Goal: Contribute content: Add original content to the website for others to see

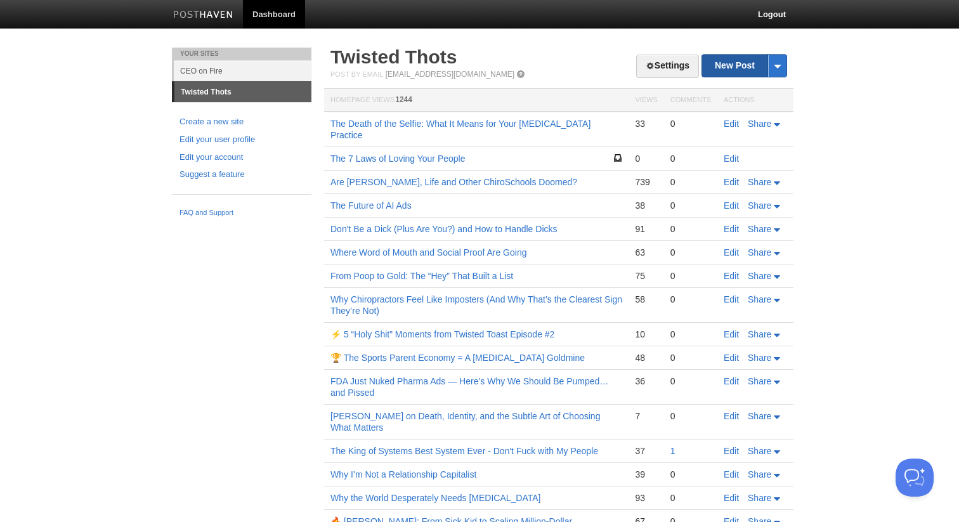
click at [711, 66] on link "New Post" at bounding box center [744, 66] width 84 height 22
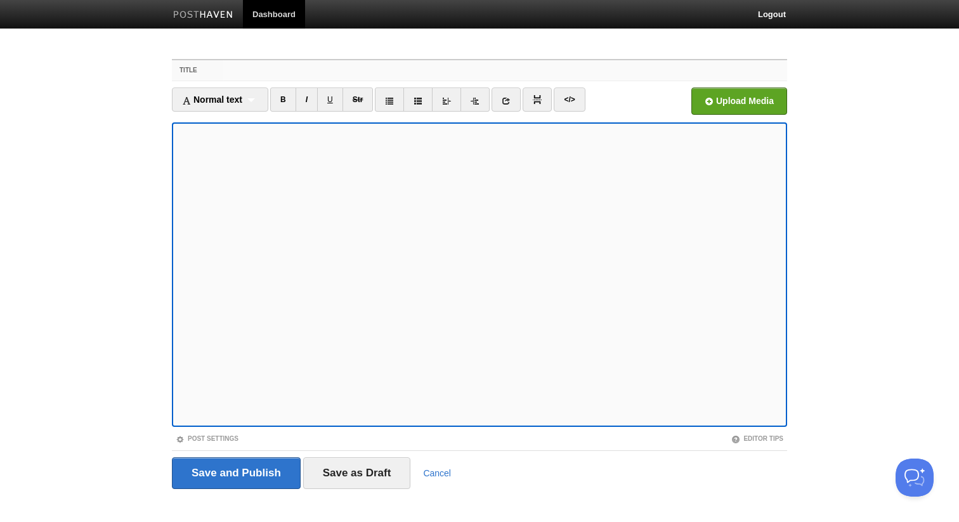
click at [324, 75] on input "Title" at bounding box center [505, 70] width 564 height 20
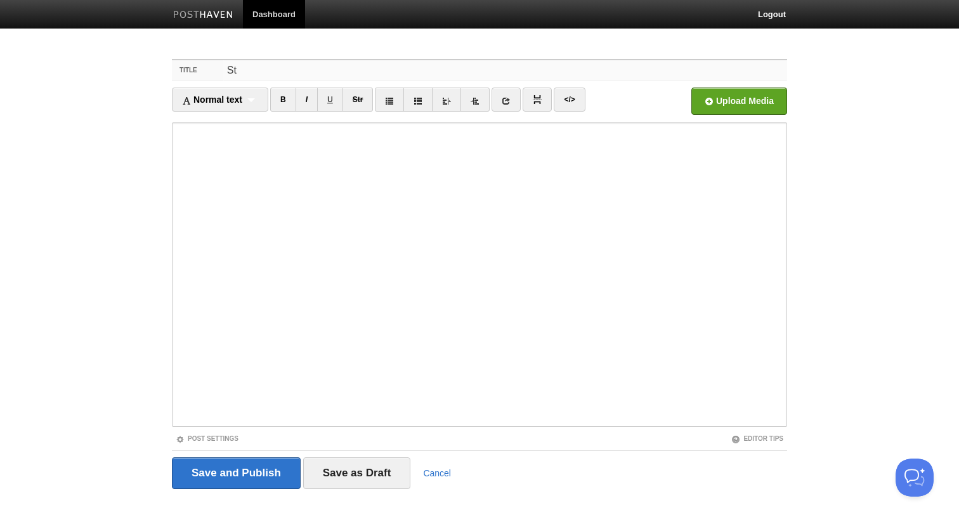
type input "S"
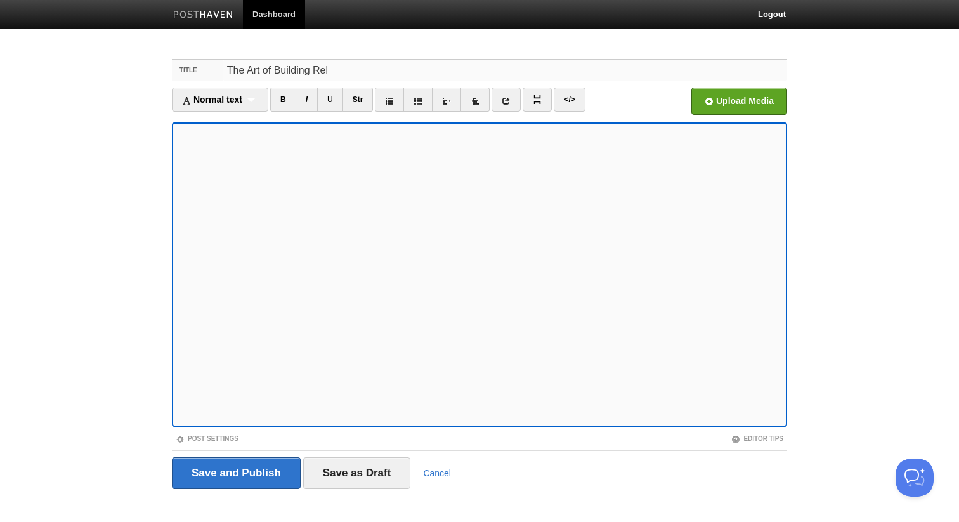
click at [322, 74] on input "The Art of Building Rel" at bounding box center [505, 70] width 564 height 20
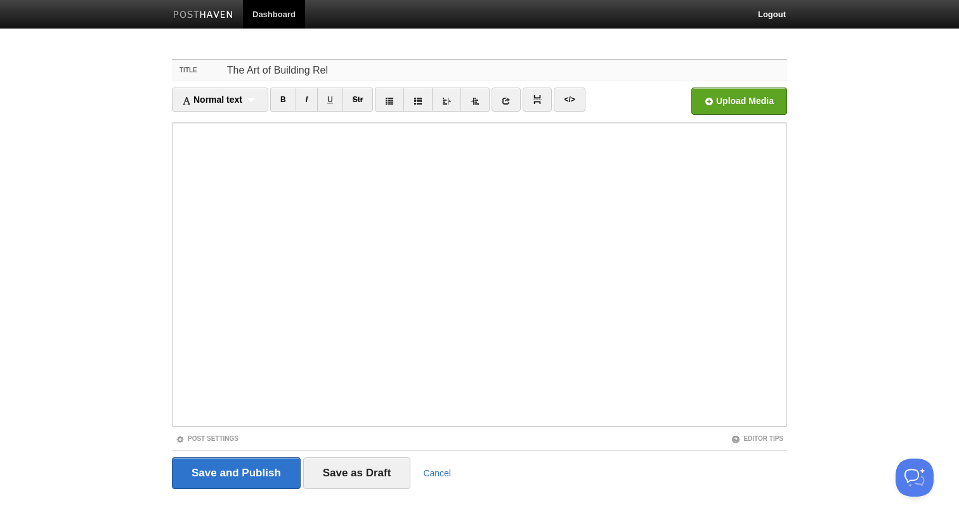
click at [322, 74] on input "The Art of Building Rel" at bounding box center [505, 70] width 564 height 20
paste input "Why You Can’t Build Relationships"
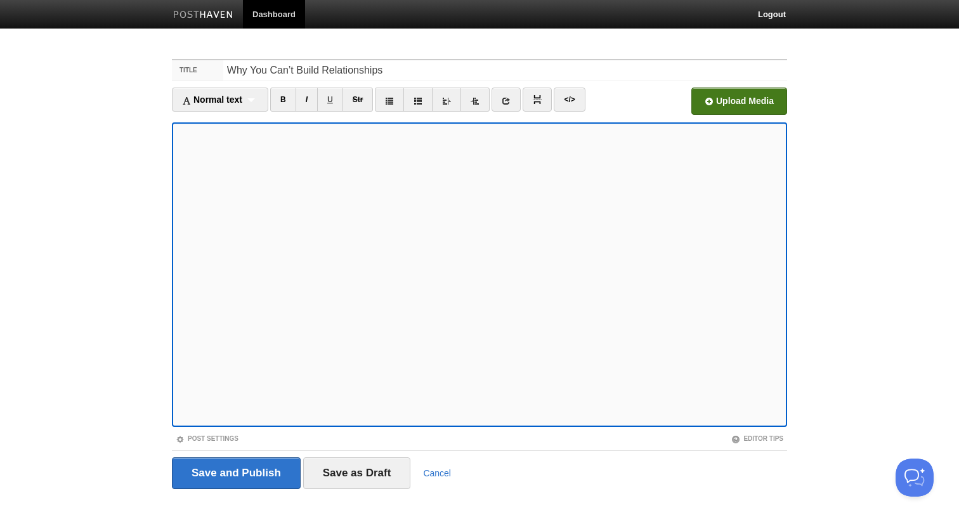
click at [705, 101] on input "file" at bounding box center [356, 104] width 960 height 65
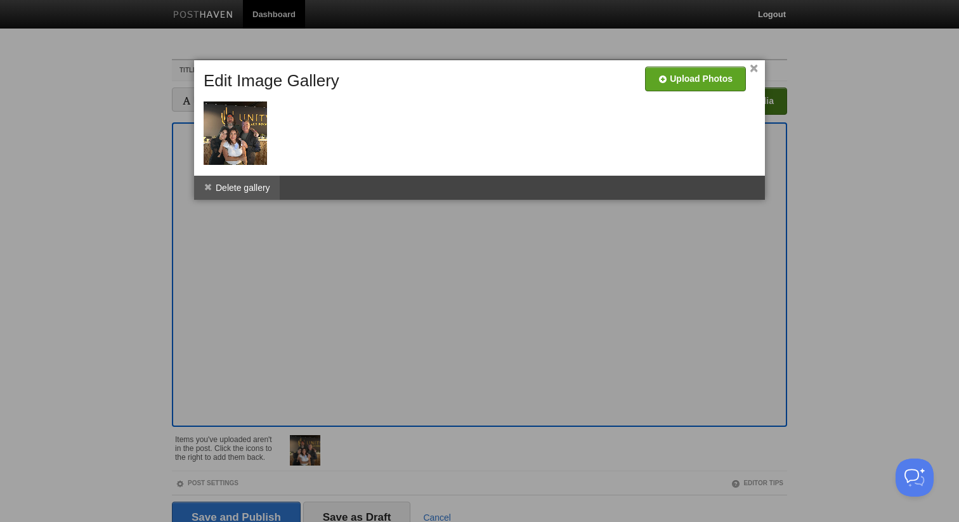
click at [249, 182] on li "Delete gallery" at bounding box center [237, 188] width 86 height 24
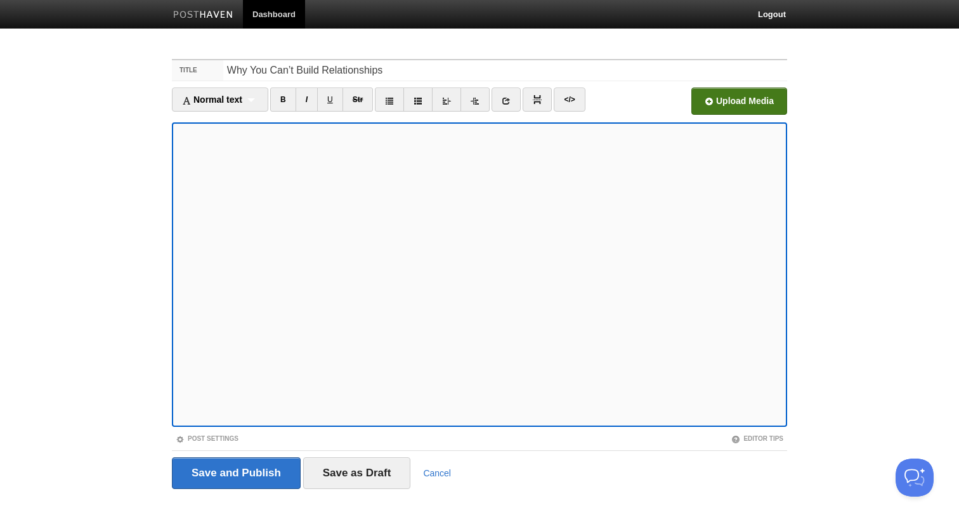
click at [710, 110] on input "file" at bounding box center [356, 104] width 960 height 65
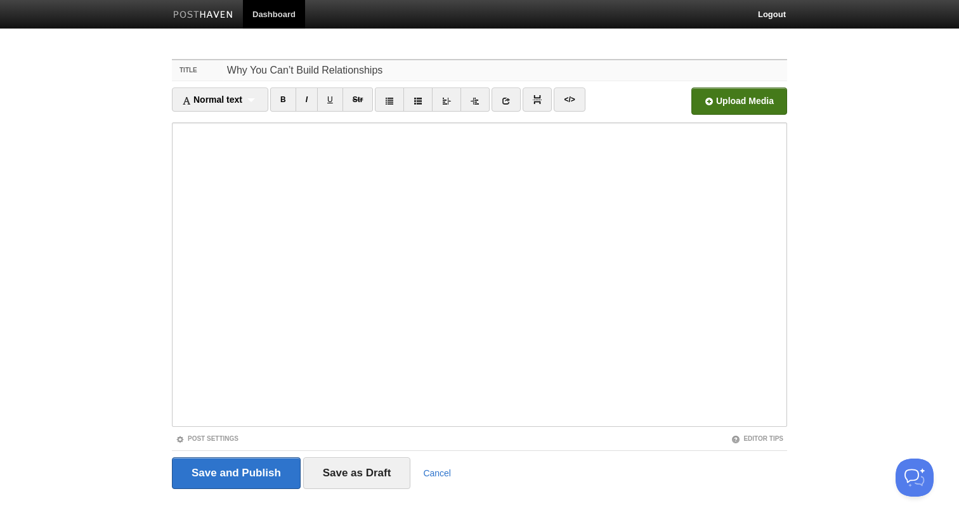
click at [401, 70] on input "Why You Can’t Build Relationships" at bounding box center [505, 70] width 564 height 20
type input "Why You Can’t Build Relationships to Grow Your Practice"
click at [231, 472] on input "Save and Publish" at bounding box center [236, 473] width 129 height 32
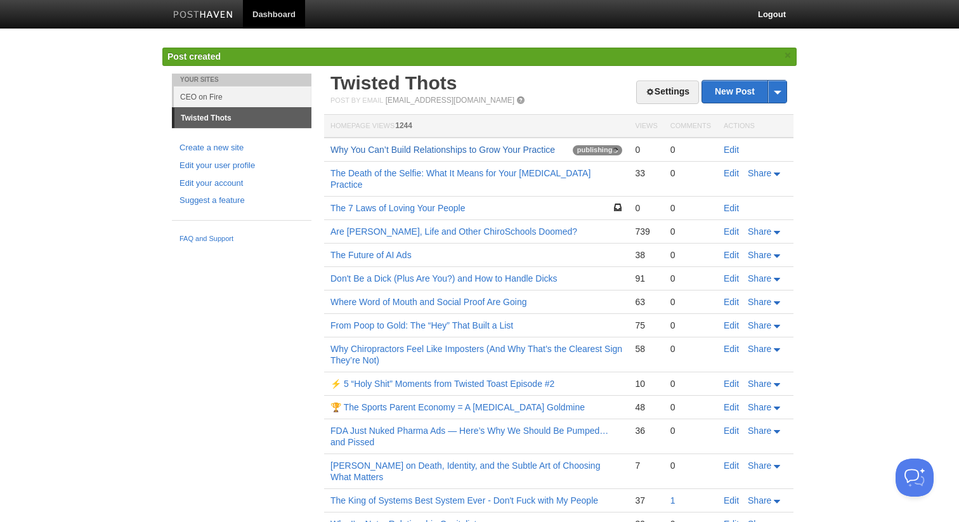
click at [349, 152] on link "Why You Can’t Build Relationships to Grow Your Practice" at bounding box center [442, 150] width 225 height 10
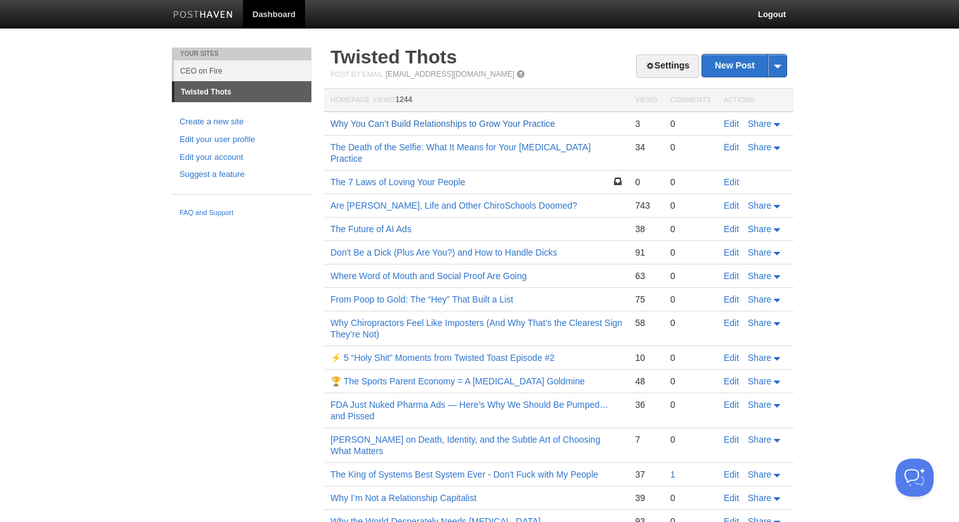
click at [372, 125] on link "Why You Can’t Build Relationships to Grow Your Practice" at bounding box center [442, 124] width 225 height 10
